Goal: Check status: Check status

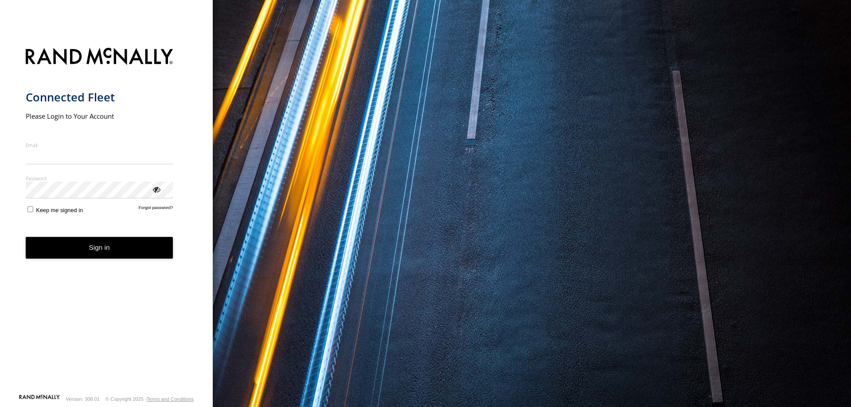
click at [70, 157] on input "Email" at bounding box center [100, 156] width 148 height 16
type input "**********"
click at [98, 246] on button "Sign in" at bounding box center [100, 248] width 148 height 22
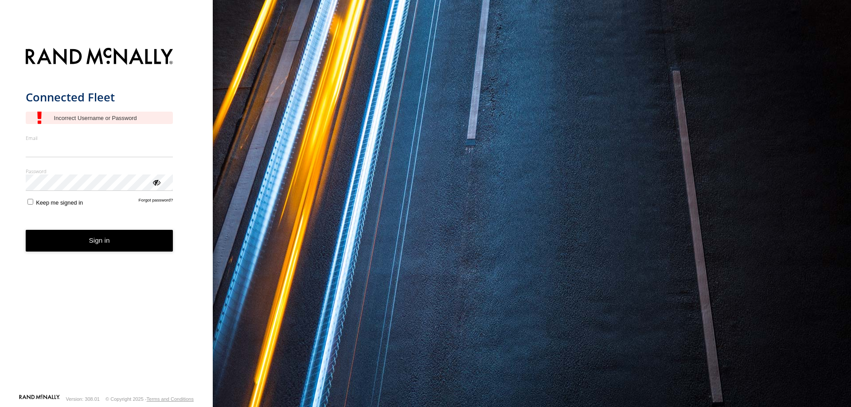
click at [77, 155] on input "Email" at bounding box center [100, 149] width 148 height 16
type input "**********"
click at [107, 242] on button "Sign in" at bounding box center [100, 241] width 148 height 22
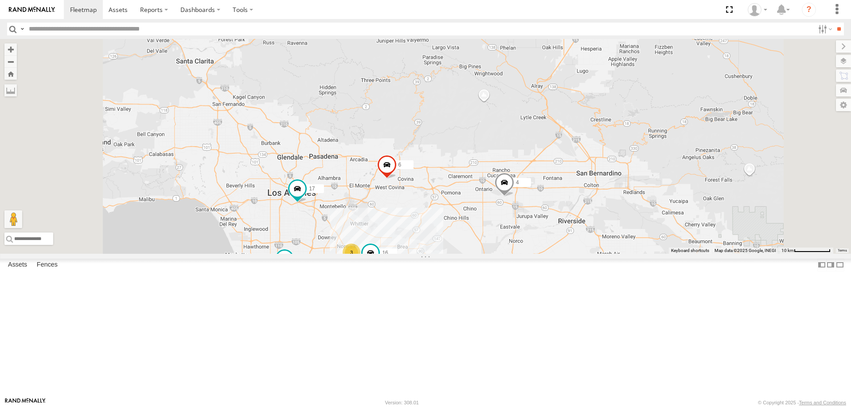
click at [0, 0] on div "16" at bounding box center [0, 0] width 0 height 0
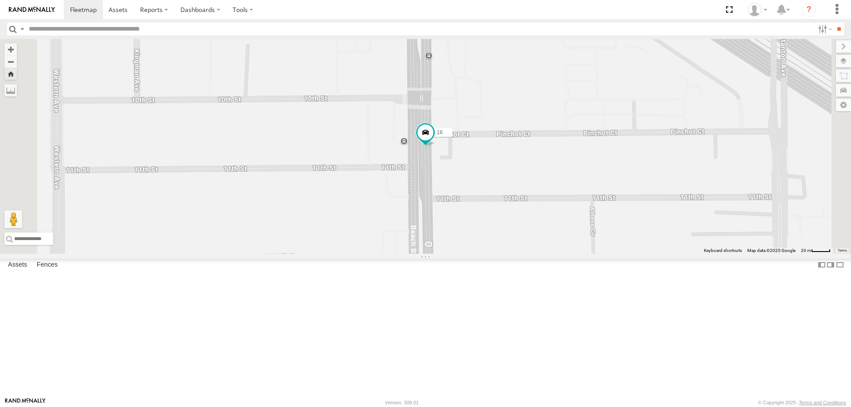
click at [0, 0] on link at bounding box center [0, 0] width 0 height 0
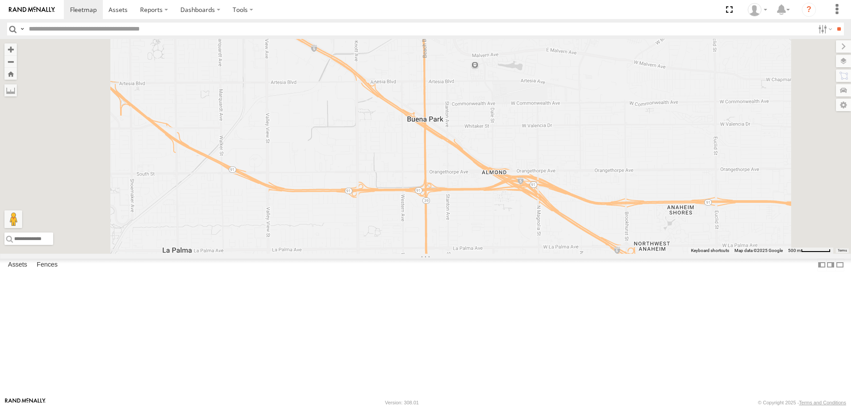
click at [0, 0] on link at bounding box center [0, 0] width 0 height 0
click at [87, 10] on span at bounding box center [83, 9] width 27 height 8
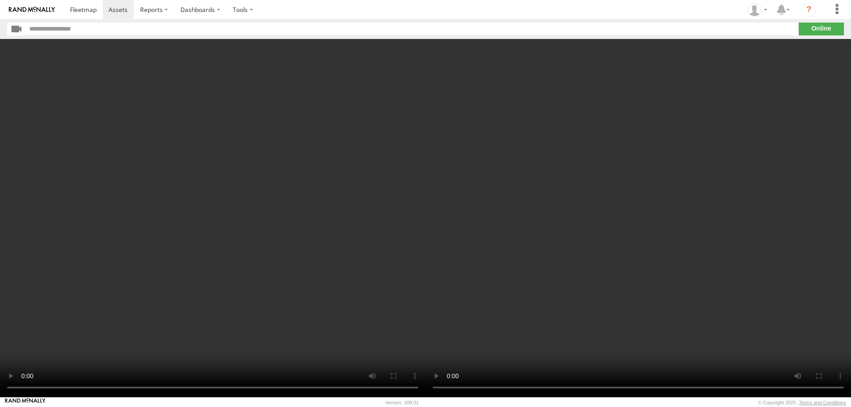
click at [439, 263] on video at bounding box center [637, 218] width 425 height 359
click at [441, 265] on video at bounding box center [637, 218] width 425 height 359
click at [438, 228] on video at bounding box center [637, 218] width 425 height 359
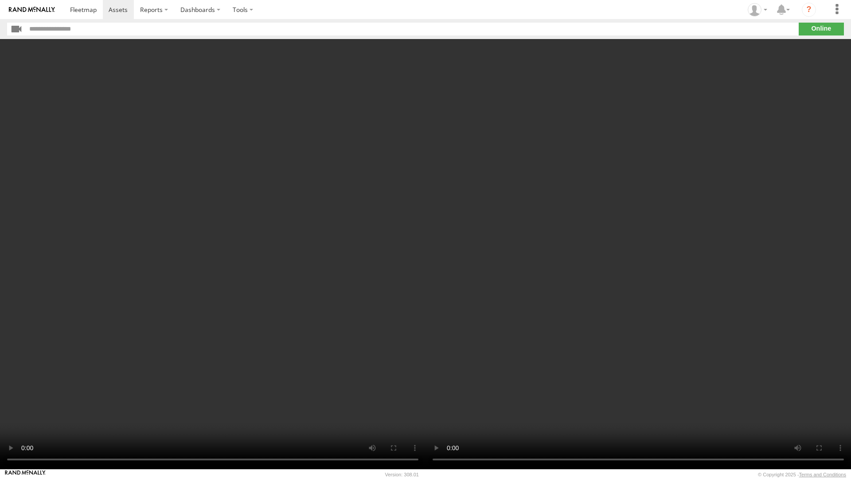
click at [504, 108] on video at bounding box center [637, 254] width 425 height 430
click at [477, 39] on video at bounding box center [637, 254] width 425 height 430
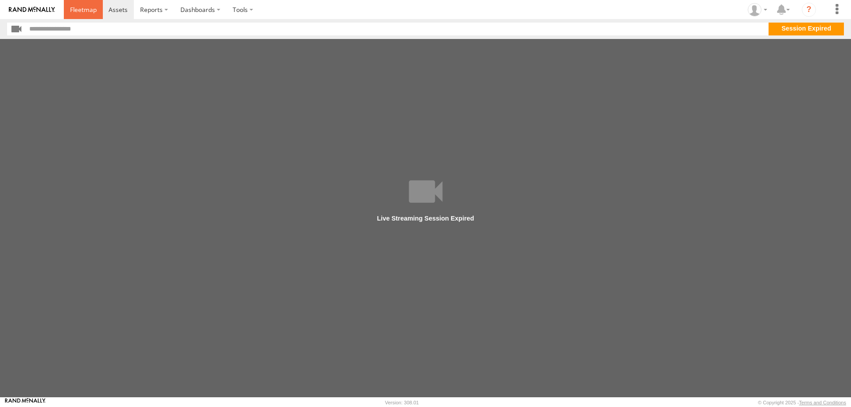
click at [84, 10] on span at bounding box center [83, 9] width 27 height 8
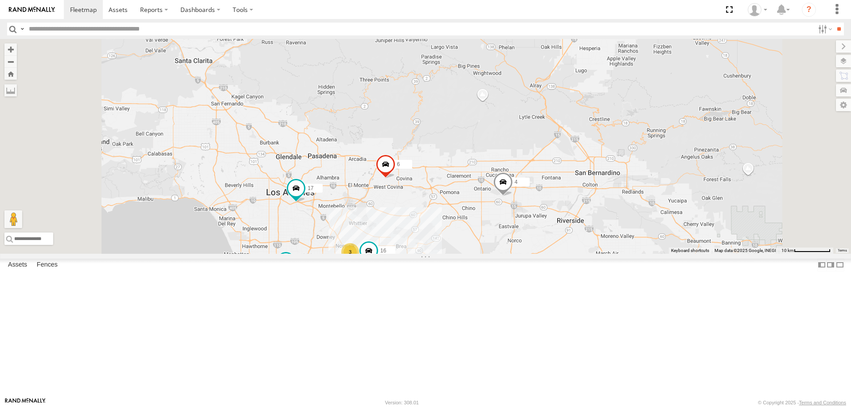
click at [0, 0] on link at bounding box center [0, 0] width 0 height 0
click at [293, 267] on span at bounding box center [285, 259] width 16 height 16
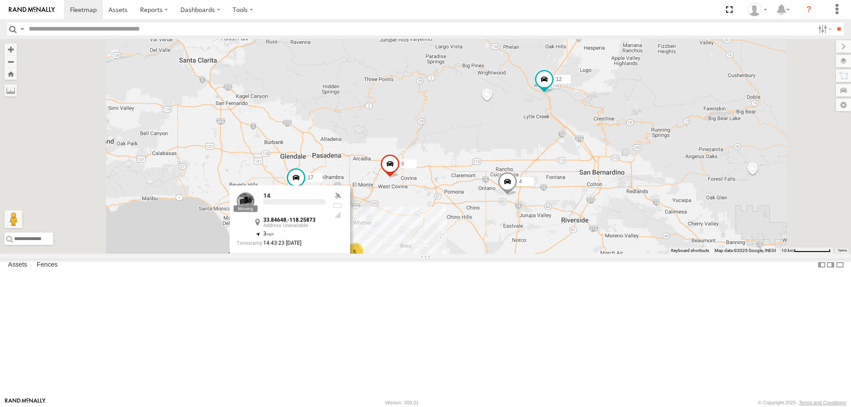
click at [325, 214] on div "14" at bounding box center [294, 202] width 62 height 21
click at [325, 205] on div at bounding box center [294, 201] width 62 height 5
click at [254, 210] on link at bounding box center [246, 201] width 18 height 18
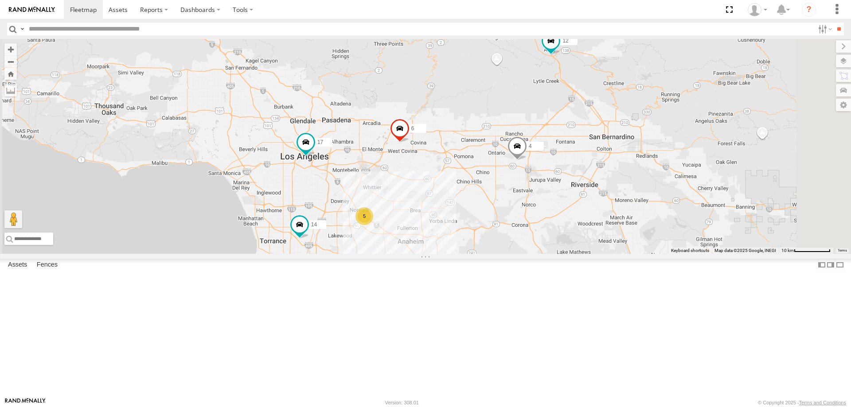
click at [455, 254] on div "5 4 6 12 14 17" at bounding box center [425, 146] width 851 height 215
click at [454, 254] on div "5 4 6 12 14 17" at bounding box center [425, 146] width 851 height 215
click at [450, 254] on div "5 4 6 12 14 17" at bounding box center [425, 146] width 851 height 215
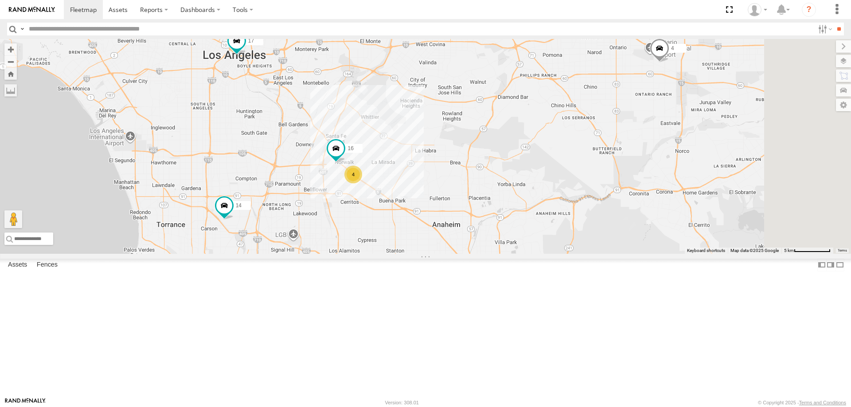
drag, startPoint x: 475, startPoint y: 286, endPoint x: 438, endPoint y: 257, distance: 46.7
click at [438, 254] on div "4 6 12 14 17 4 16" at bounding box center [425, 146] width 851 height 215
click at [454, 254] on div "4 6 12 14 17 4 16" at bounding box center [425, 146] width 851 height 215
